Goal: Transaction & Acquisition: Obtain resource

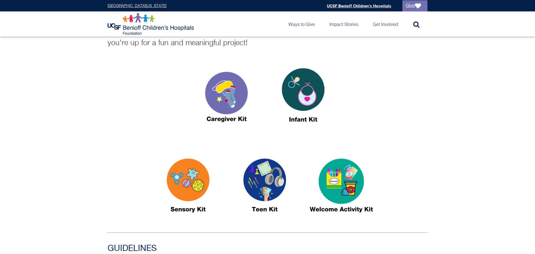
scroll to position [195, 0]
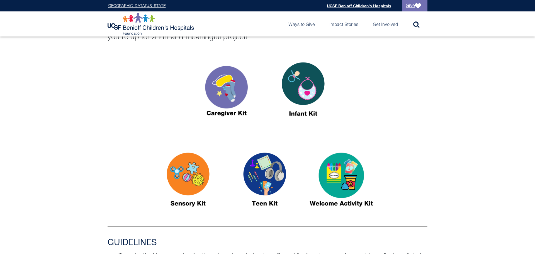
click at [219, 107] on img at bounding box center [227, 92] width 70 height 80
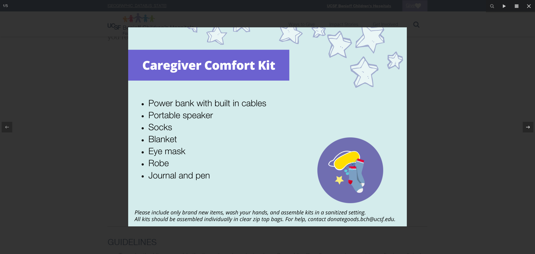
click at [464, 79] on div at bounding box center [267, 127] width 535 height 254
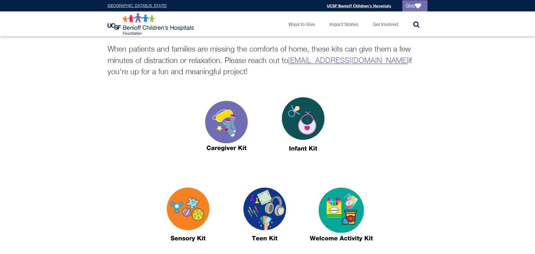
scroll to position [118, 0]
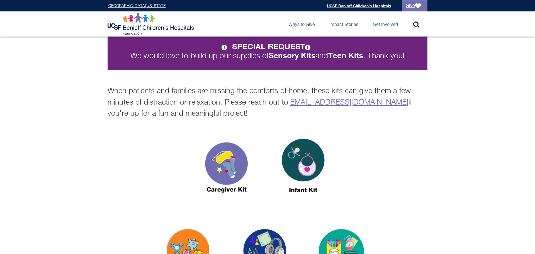
click at [184, 89] on p "When patients and families are missing the comforts of home, these kits can giv…" at bounding box center [268, 103] width 320 height 34
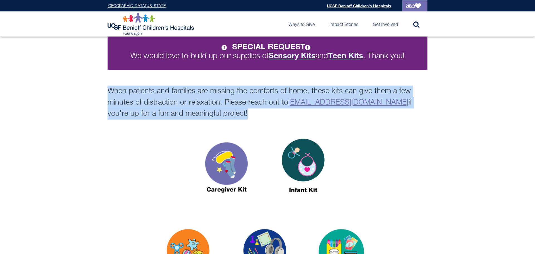
click at [184, 89] on p "When patients and families are missing the comforts of home, these kits can giv…" at bounding box center [268, 103] width 320 height 34
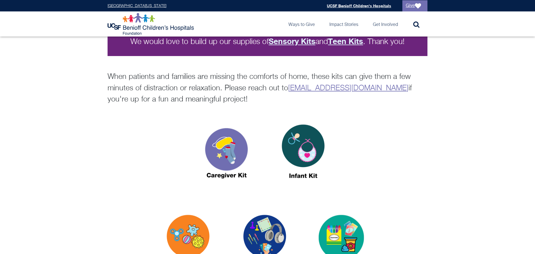
scroll to position [136, 0]
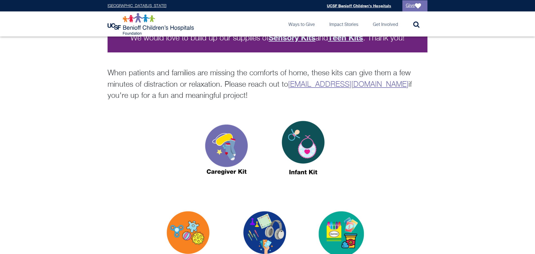
click at [188, 79] on p "When patients and families are missing the comforts of home, these kits can giv…" at bounding box center [268, 85] width 320 height 34
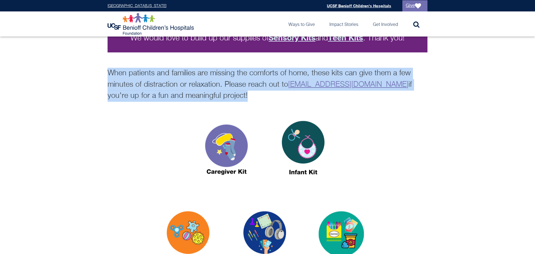
click at [188, 79] on p "When patients and families are missing the comforts of home, these kits can giv…" at bounding box center [268, 85] width 320 height 34
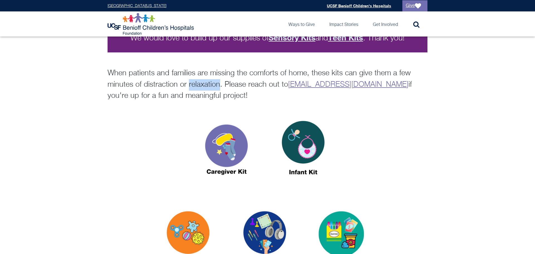
click at [188, 79] on p "When patients and families are missing the comforts of home, these kits can giv…" at bounding box center [268, 85] width 320 height 34
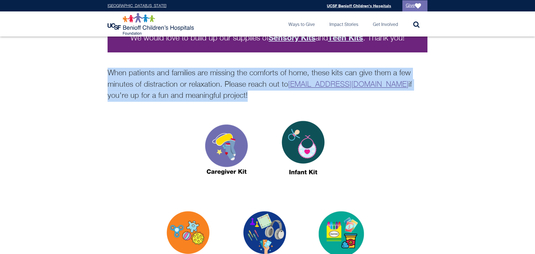
click at [188, 79] on p "When patients and families are missing the comforts of home, these kits can giv…" at bounding box center [268, 85] width 320 height 34
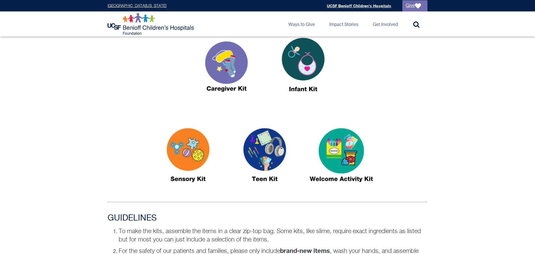
scroll to position [213, 0]
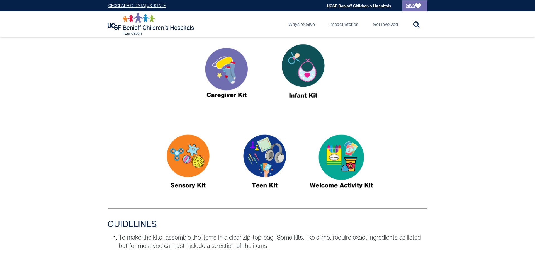
click at [228, 82] on img at bounding box center [227, 73] width 70 height 80
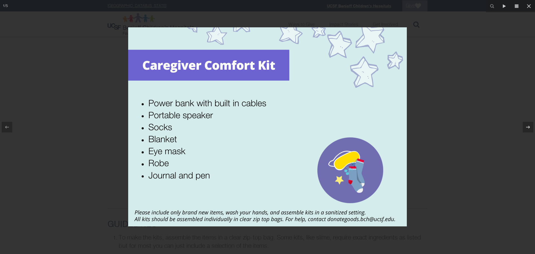
click at [456, 125] on div at bounding box center [267, 127] width 535 height 254
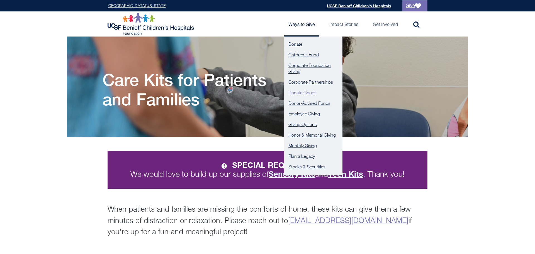
click at [307, 91] on link "Donate Goods" at bounding box center [313, 93] width 59 height 11
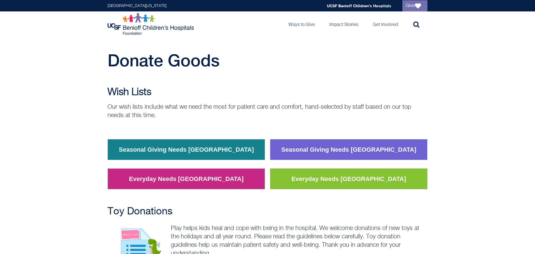
click at [307, 178] on link "Everyday Needs [GEOGRAPHIC_DATA]" at bounding box center [348, 179] width 123 height 14
